Goal: Information Seeking & Learning: Understand process/instructions

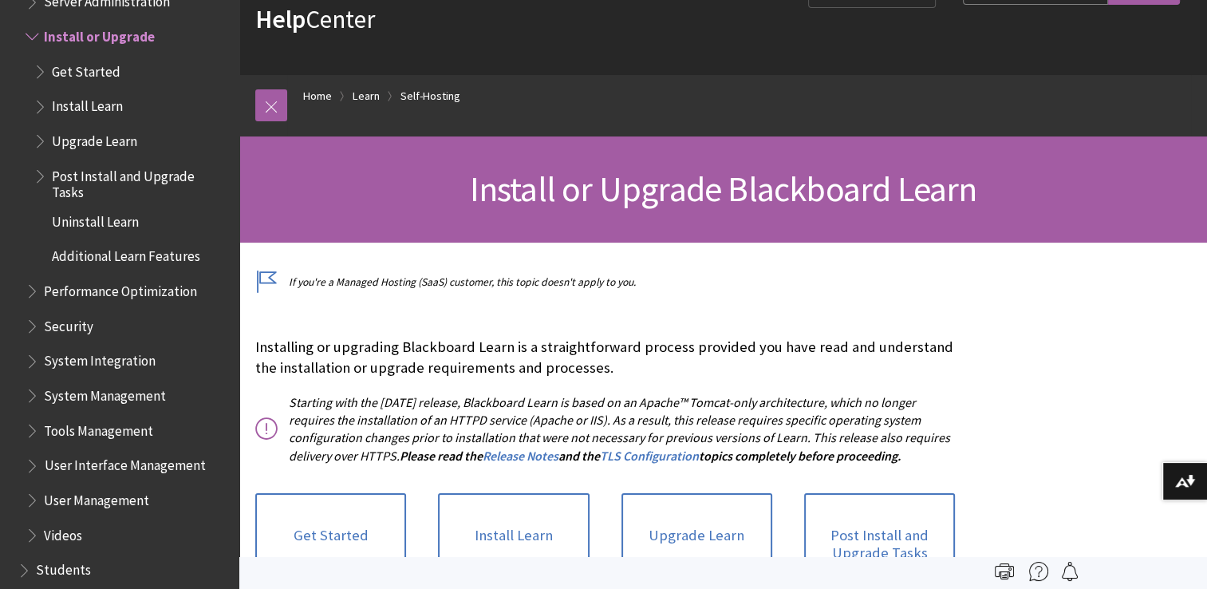
scroll to position [89, 0]
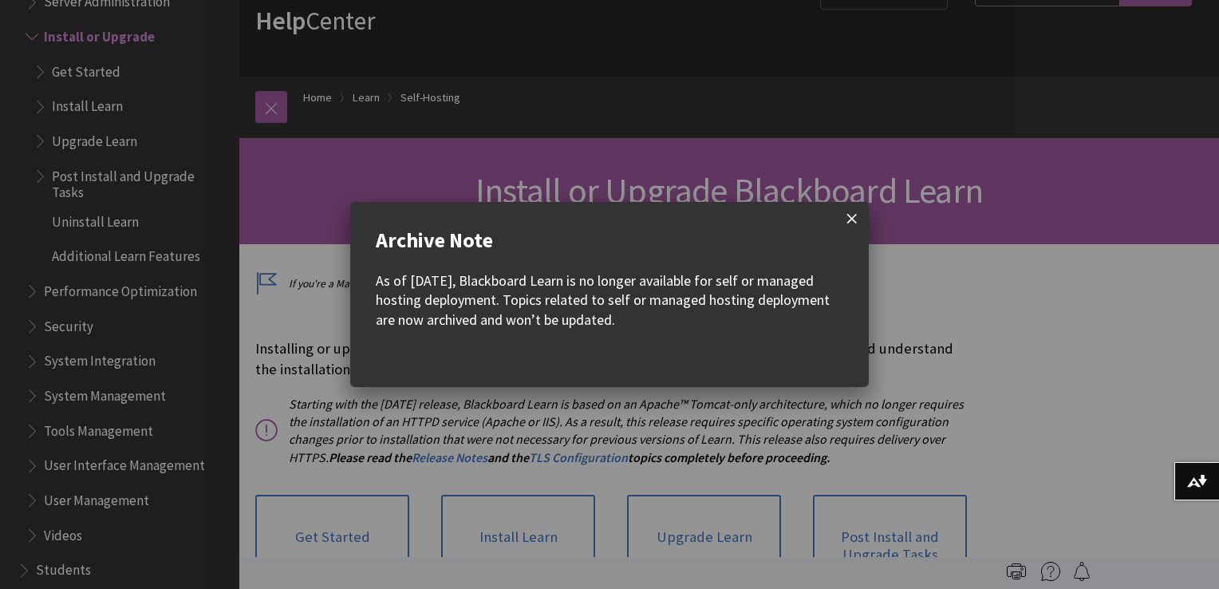
click at [861, 219] on span at bounding box center [852, 219] width 34 height 34
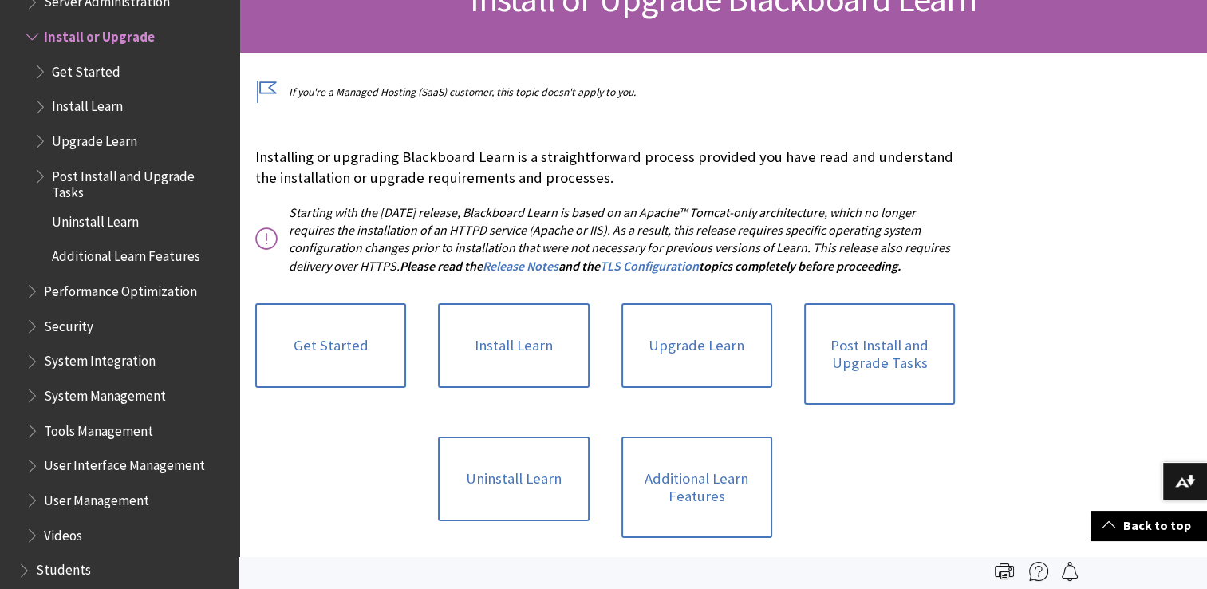
scroll to position [280, 0]
click at [539, 343] on link "Install Learn" at bounding box center [513, 346] width 151 height 85
click at [838, 382] on link "Post Install and Upgrade Tasks" at bounding box center [879, 354] width 151 height 101
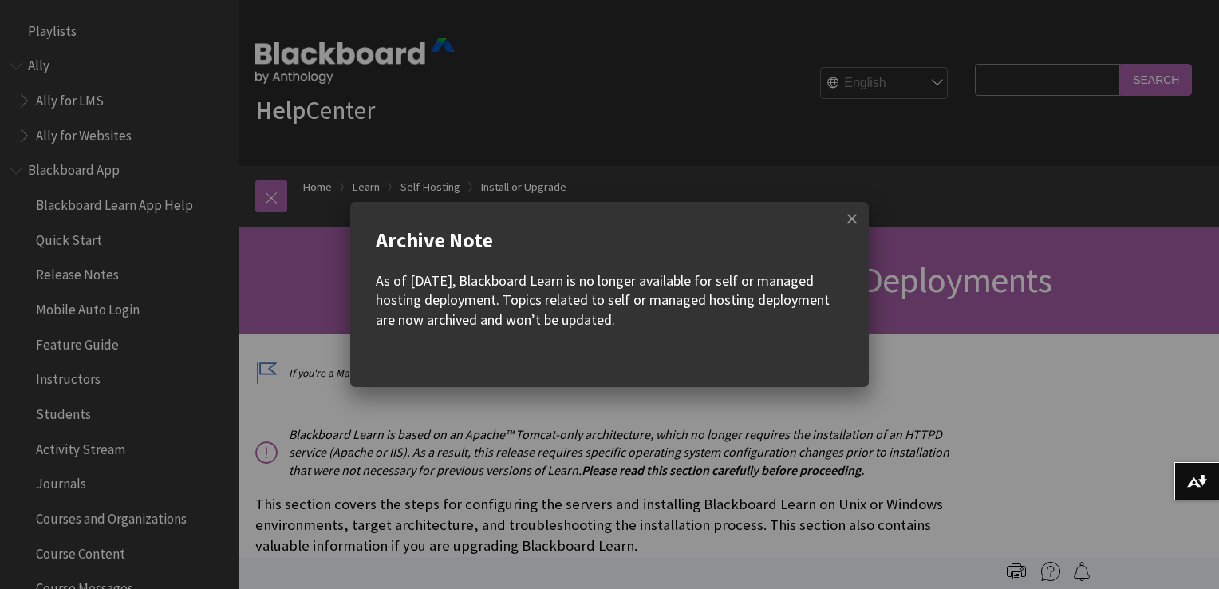
scroll to position [2070, 0]
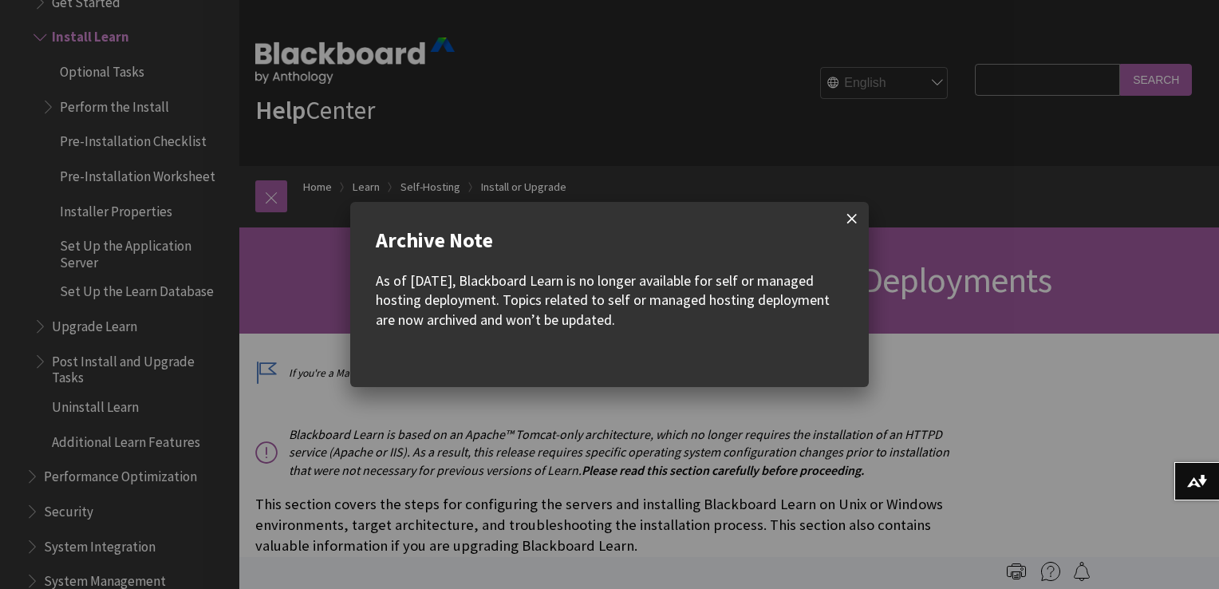
click at [842, 212] on span at bounding box center [852, 219] width 34 height 34
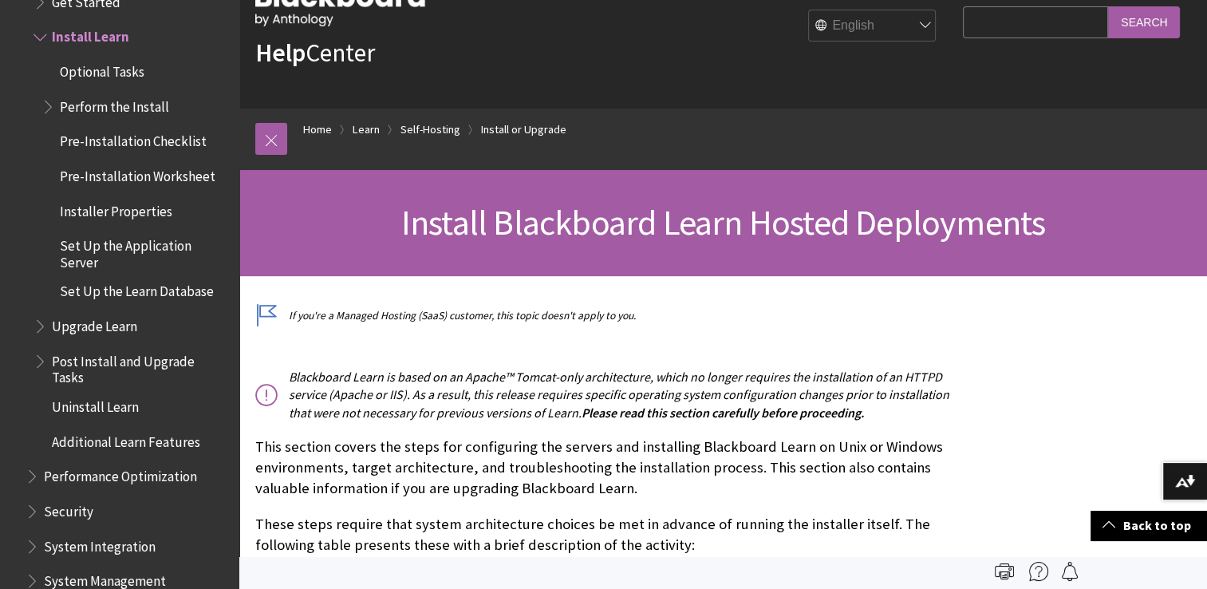
scroll to position [0, 0]
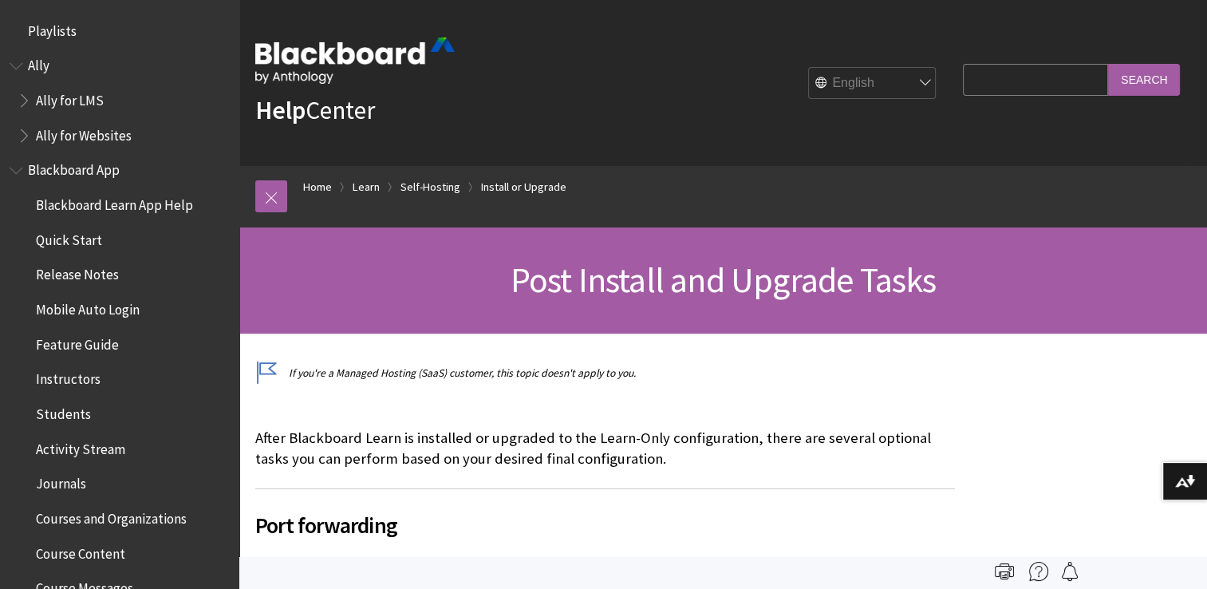
scroll to position [2139, 0]
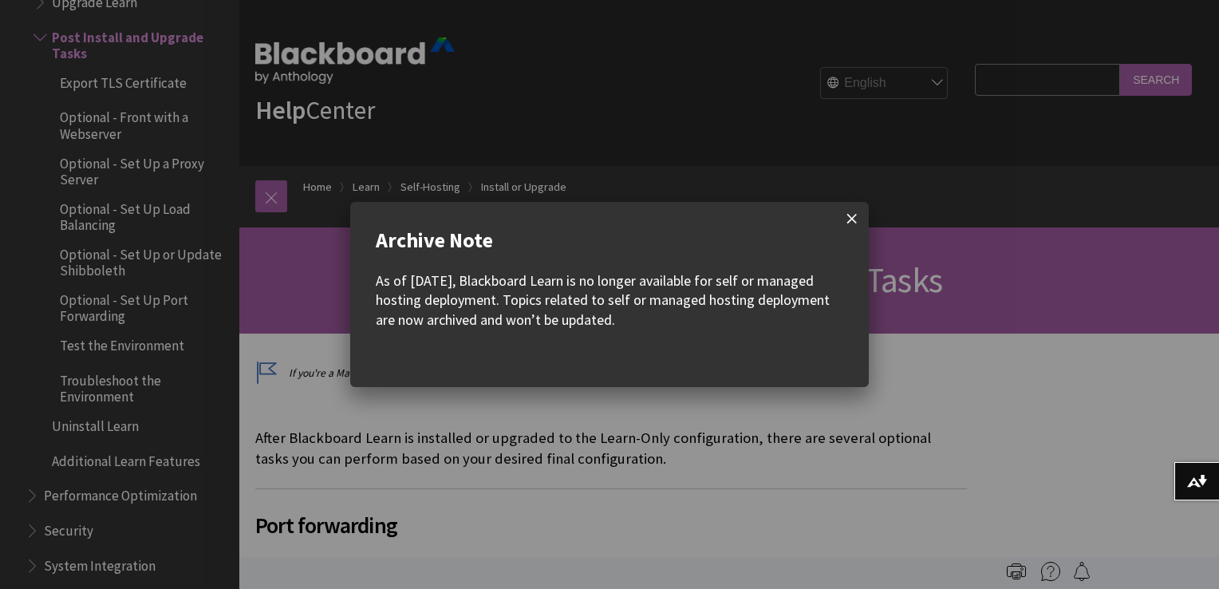
click at [851, 221] on span at bounding box center [852, 219] width 34 height 34
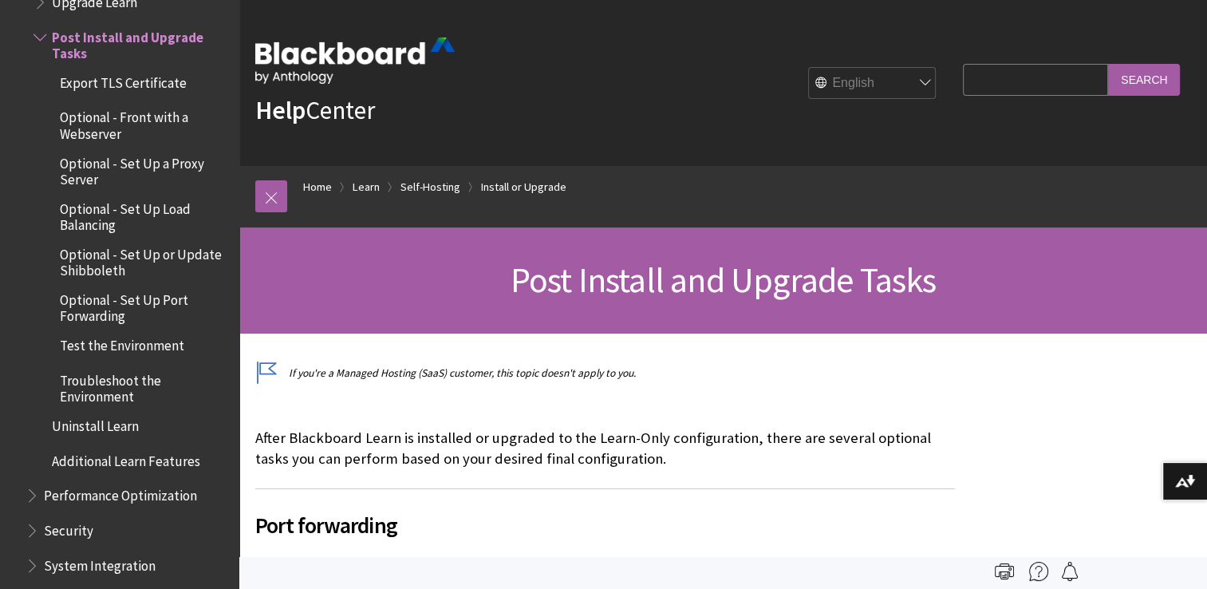
click at [877, 71] on select "English عربية Català Cymraeg Deutsch Español Suomi Français עברית Italiano 日本語 …" at bounding box center [873, 84] width 128 height 32
select select "/ar-sa/Learn/Administrator/Hosting/Install_or_Upgrade_Learn/Post_Install_and_Up…"
click at [809, 68] on select "English عربية Català Cymraeg Deutsch Español Suomi Français עברית Italiano 日本語 …" at bounding box center [873, 84] width 128 height 32
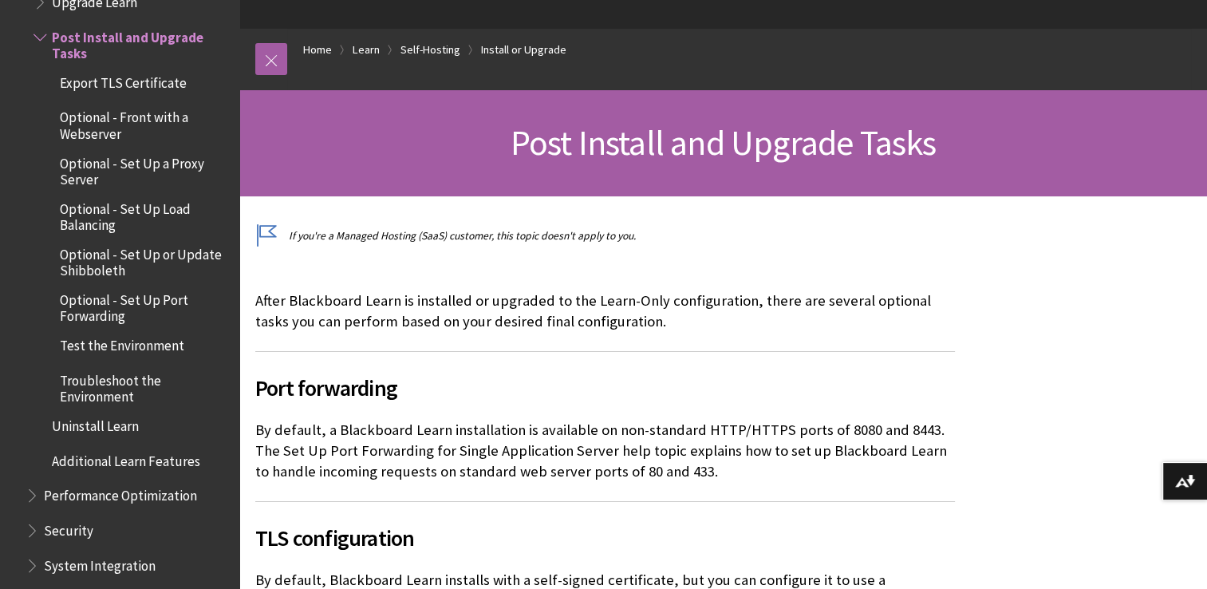
scroll to position [164, 0]
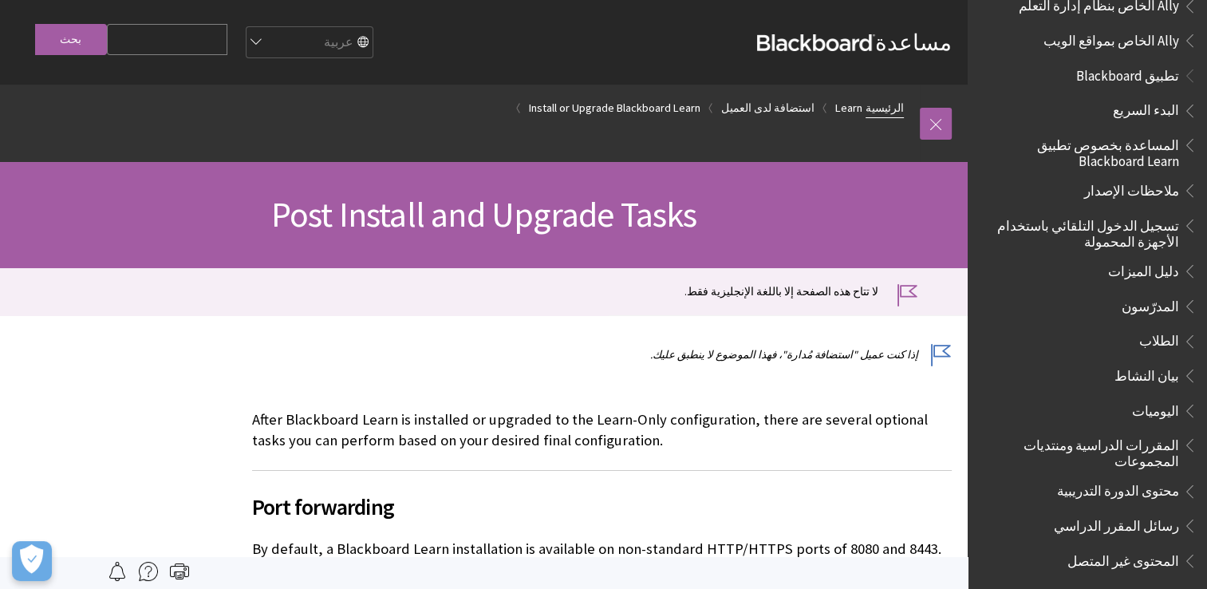
click at [893, 107] on link "الرئيسية" at bounding box center [884, 108] width 38 height 20
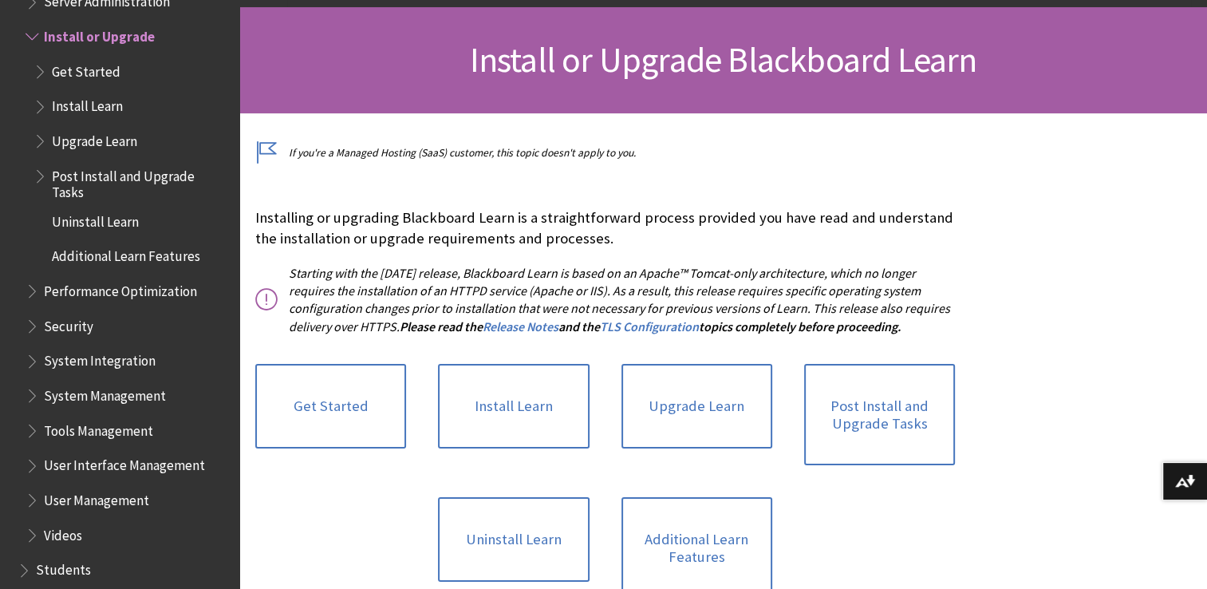
scroll to position [266, 0]
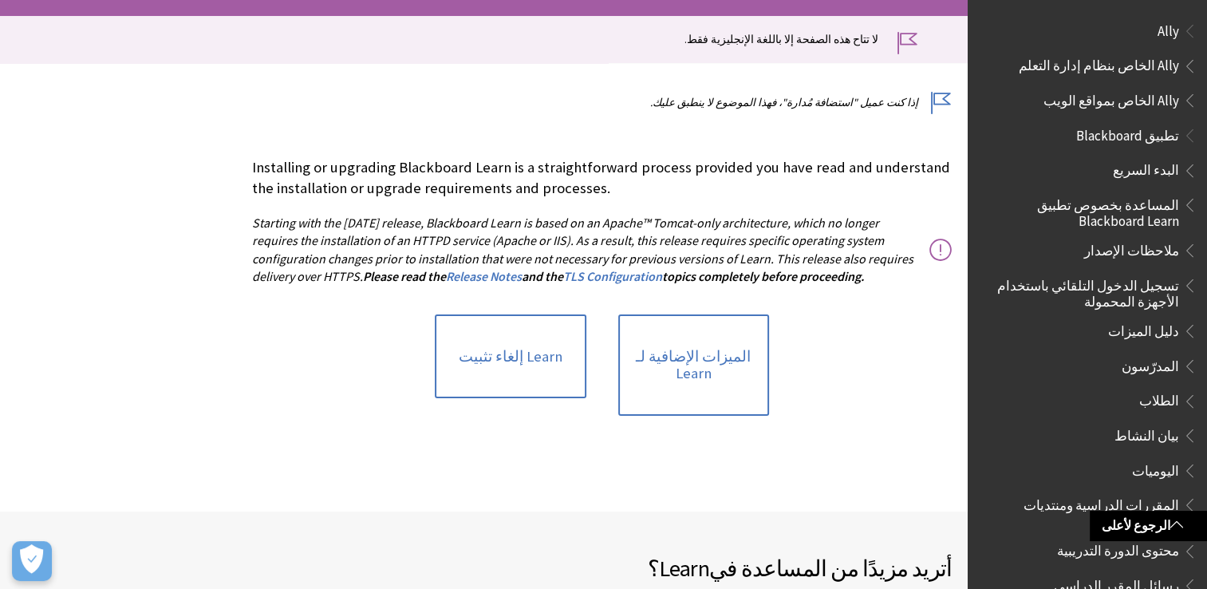
scroll to position [252, 0]
click at [670, 371] on link "الميزات الإضافية لـ Learn" at bounding box center [693, 364] width 151 height 101
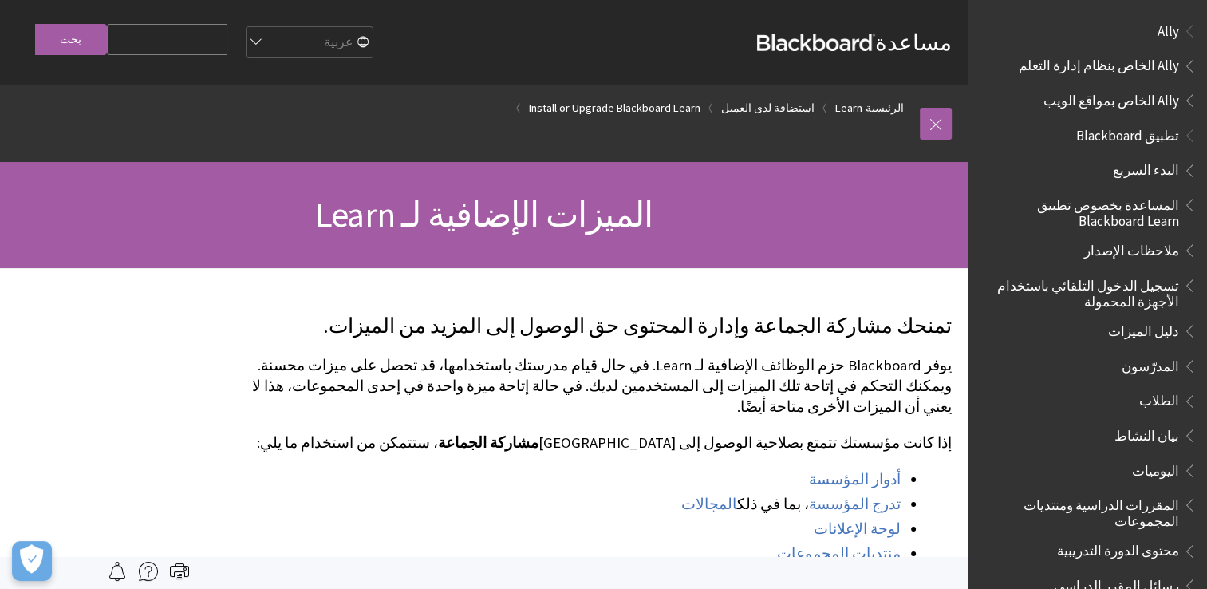
click at [373, 42] on select "English عربية Català Cymraeg Deutsch Español Suomi Français עברית Italiano 日本語 …" at bounding box center [309, 43] width 128 height 32
select select "/Learn/Administrator/Hosting/Install_or_Upgrade_Learn/Additional_Learn_Features"
click at [286, 27] on select "English عربية Català Cymraeg Deutsch Español Suomi Français עברית Italiano 日本語 …" at bounding box center [309, 43] width 128 height 32
